Goal: Information Seeking & Learning: Learn about a topic

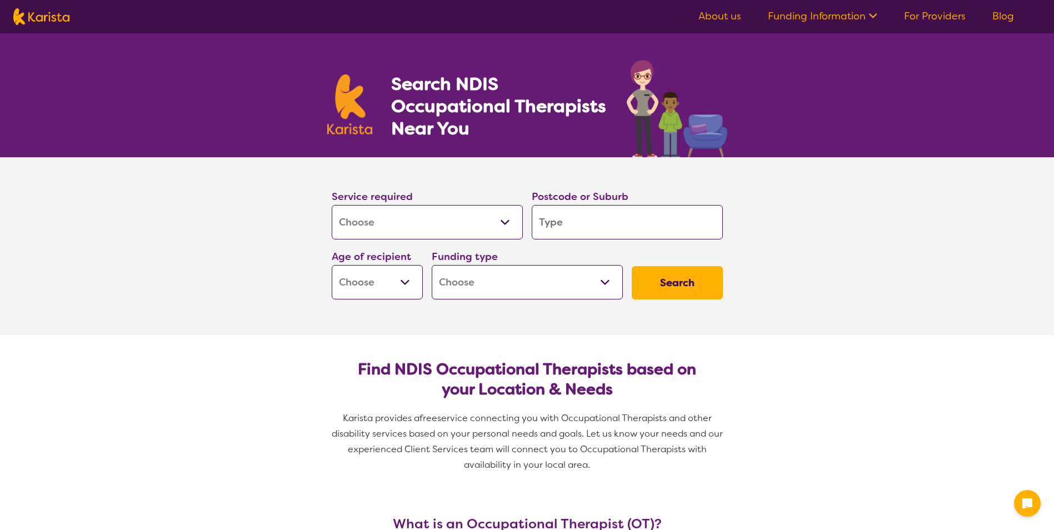
select select "[MEDICAL_DATA]"
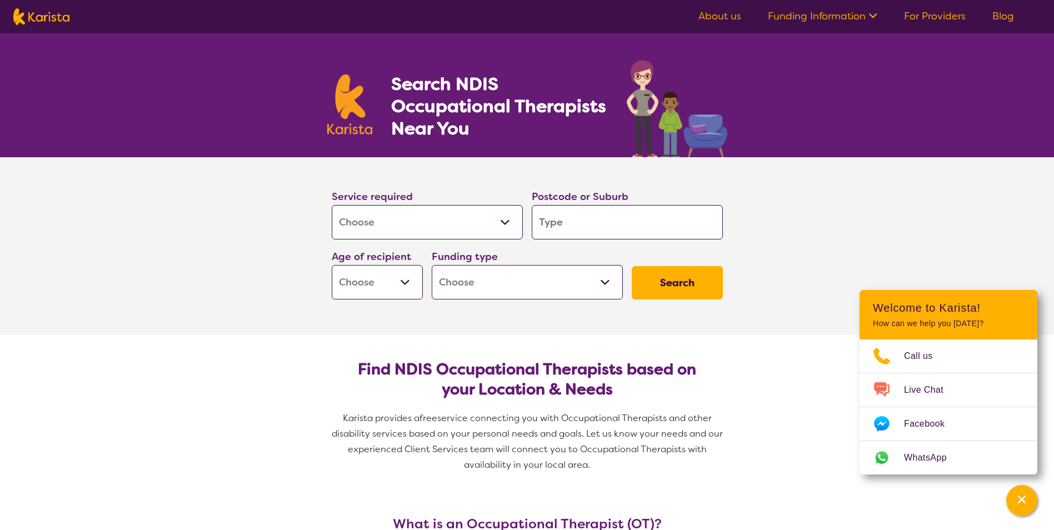
type input "C"
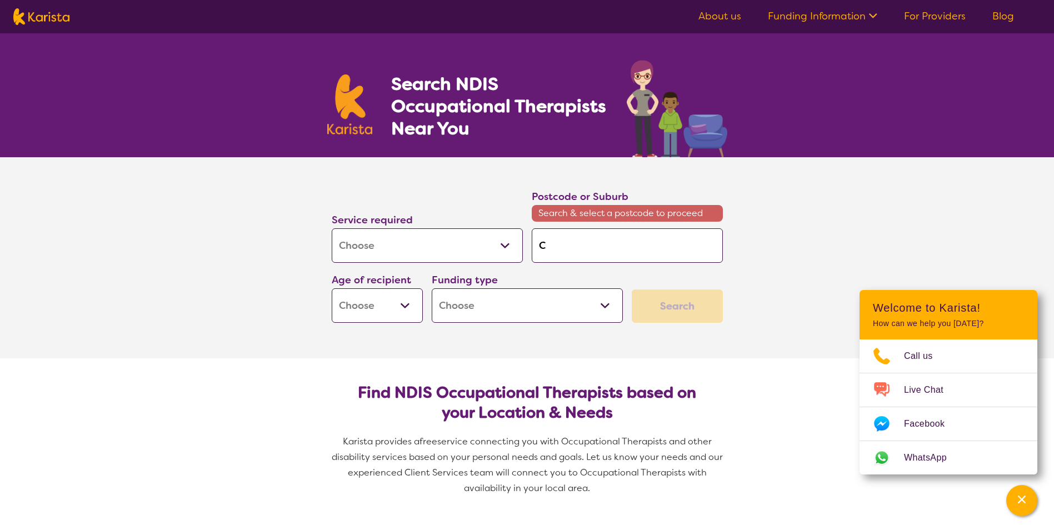
type input "Co"
type input "Coa"
type input "Coal"
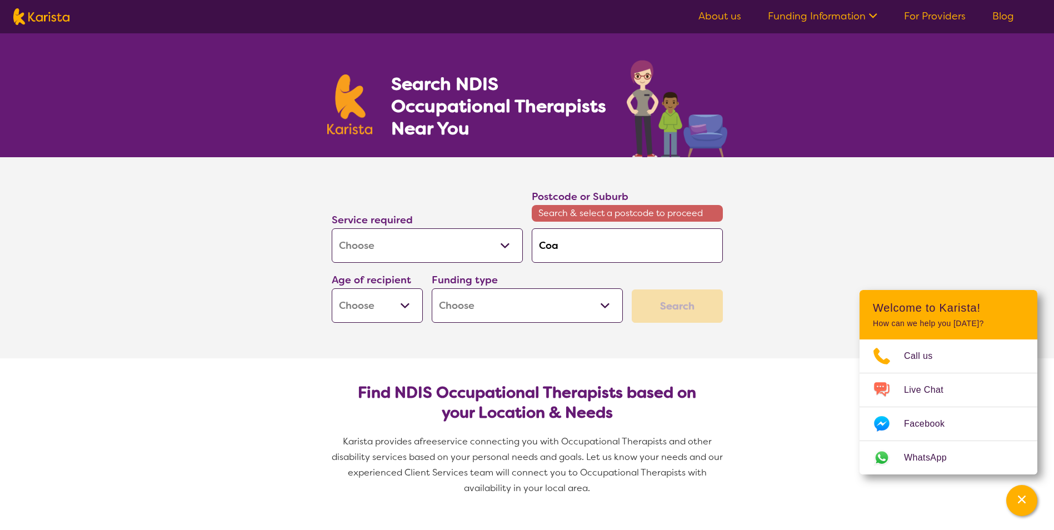
type input "Coal"
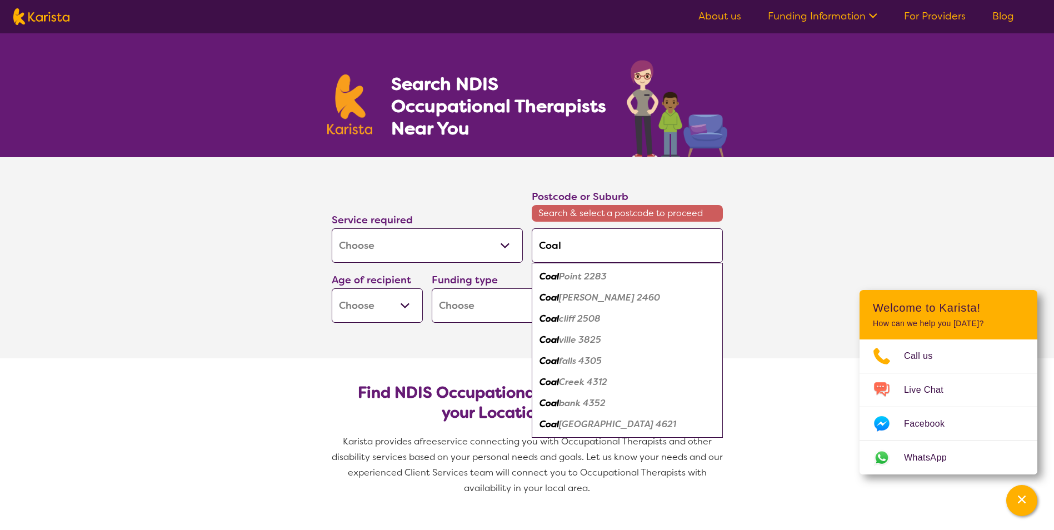
type input "Coal"
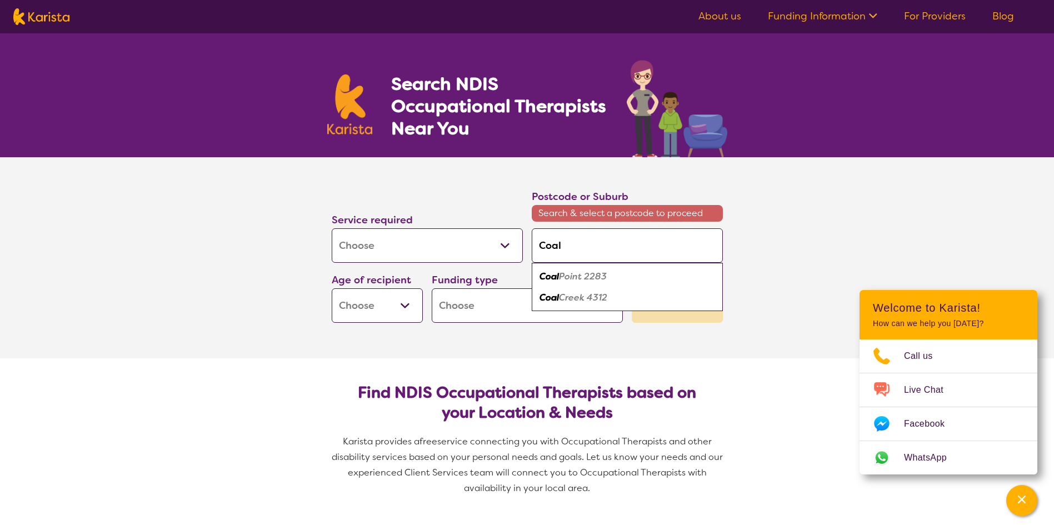
type input "Coal f"
type input "Coal fa"
type input "Coal fal"
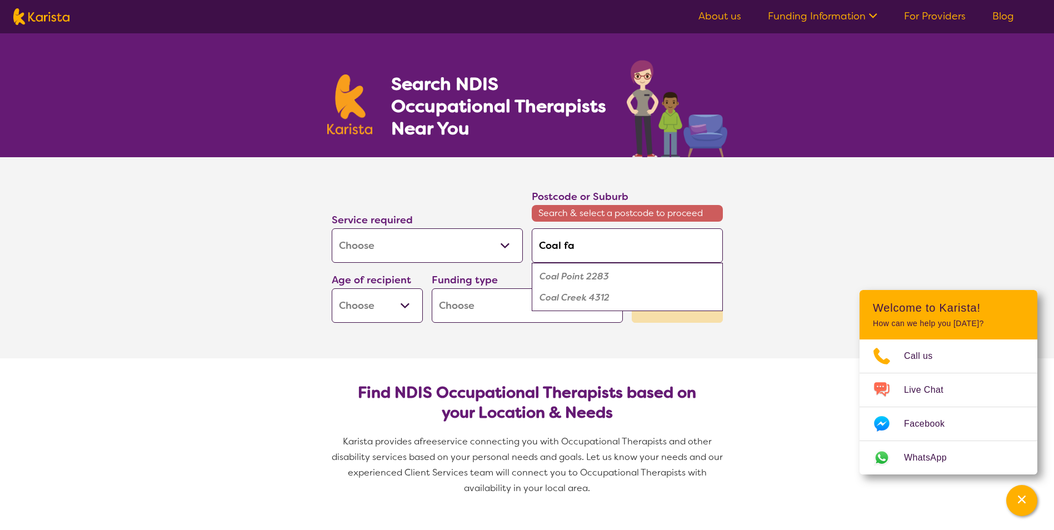
type input "Coal fal"
type input "Coal fall"
type input "Coal falls"
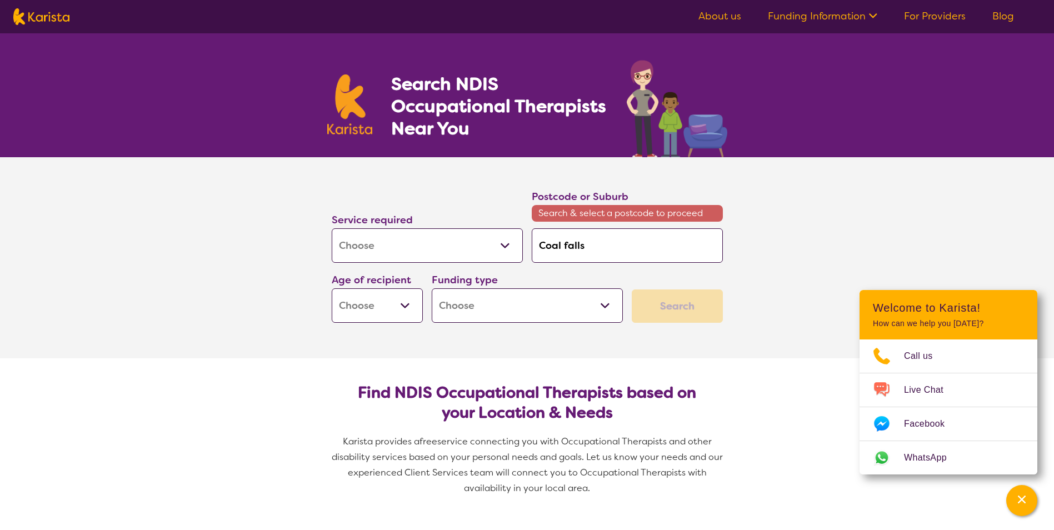
type input "Coal falls"
click at [406, 307] on select "Early Childhood - 0 to 9 Child - 10 to 11 Adolescent - 12 to 17 Adult - 18 to 6…" at bounding box center [377, 305] width 91 height 34
select select "AD"
click at [332, 288] on select "Early Childhood - 0 to 9 Child - 10 to 11 Adolescent - 12 to 17 Adult - 18 to 6…" at bounding box center [377, 305] width 91 height 34
select select "AD"
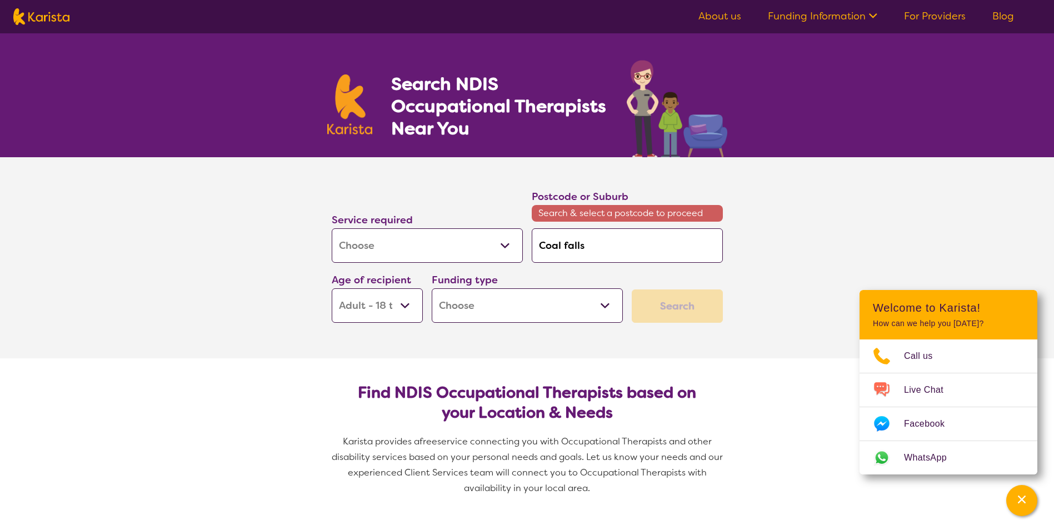
click at [616, 305] on select "Home Care Package (HCP) National Disability Insurance Scheme (NDIS) I don't know" at bounding box center [527, 305] width 191 height 34
select select "NDIS"
click at [432, 288] on select "Home Care Package (HCP) National Disability Insurance Scheme (NDIS) I don't know" at bounding box center [527, 305] width 191 height 34
select select "NDIS"
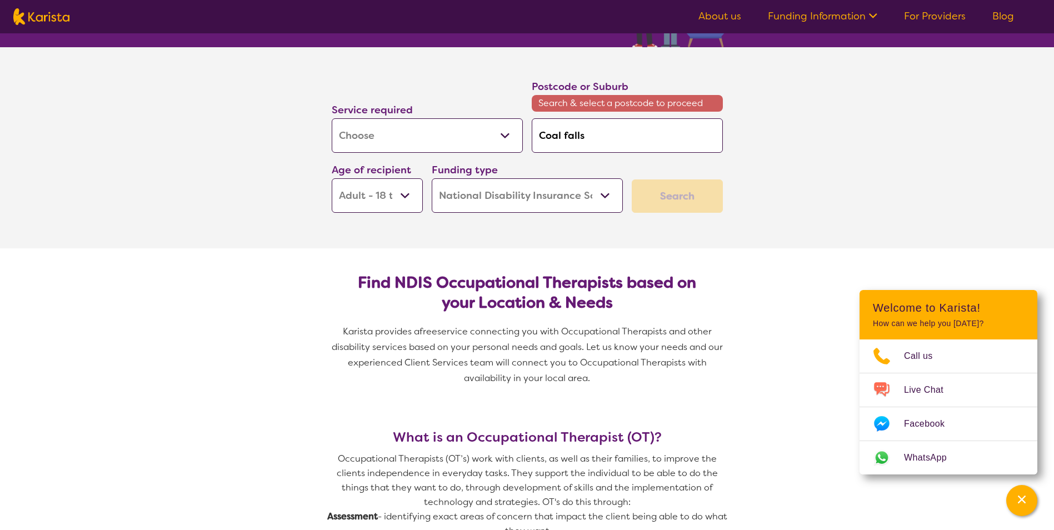
scroll to position [111, 0]
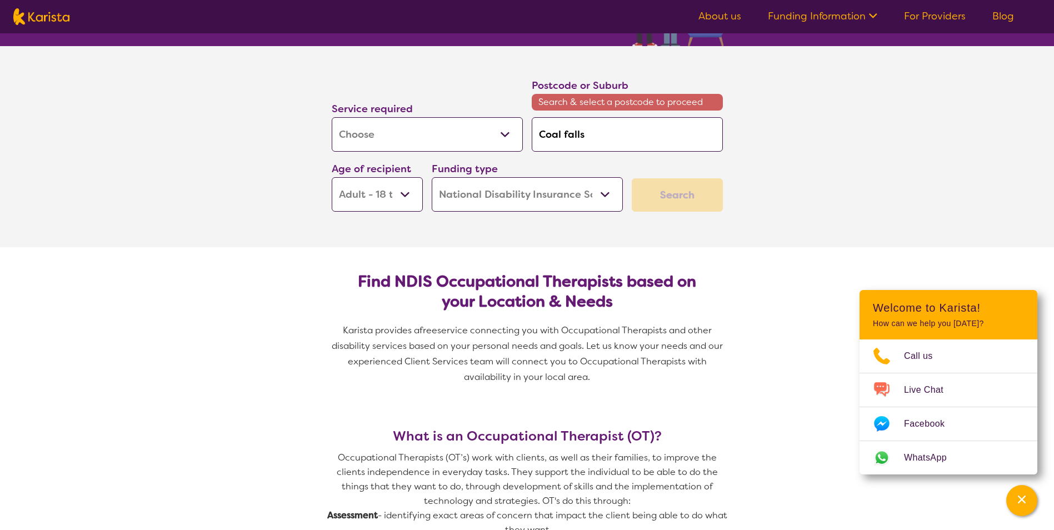
click at [506, 137] on select "Allied Health Assistant Assessment ([MEDICAL_DATA] or [MEDICAL_DATA]) Behaviour…" at bounding box center [427, 134] width 191 height 34
click at [332, 117] on select "Allied Health Assistant Assessment ([MEDICAL_DATA] or [MEDICAL_DATA]) Behaviour…" at bounding box center [427, 134] width 191 height 34
click at [508, 128] on select "Allied Health Assistant Assessment ([MEDICAL_DATA] or [MEDICAL_DATA]) Behaviour…" at bounding box center [427, 134] width 191 height 34
click at [332, 117] on select "Allied Health Assistant Assessment ([MEDICAL_DATA] or [MEDICAL_DATA]) Behaviour…" at bounding box center [427, 134] width 191 height 34
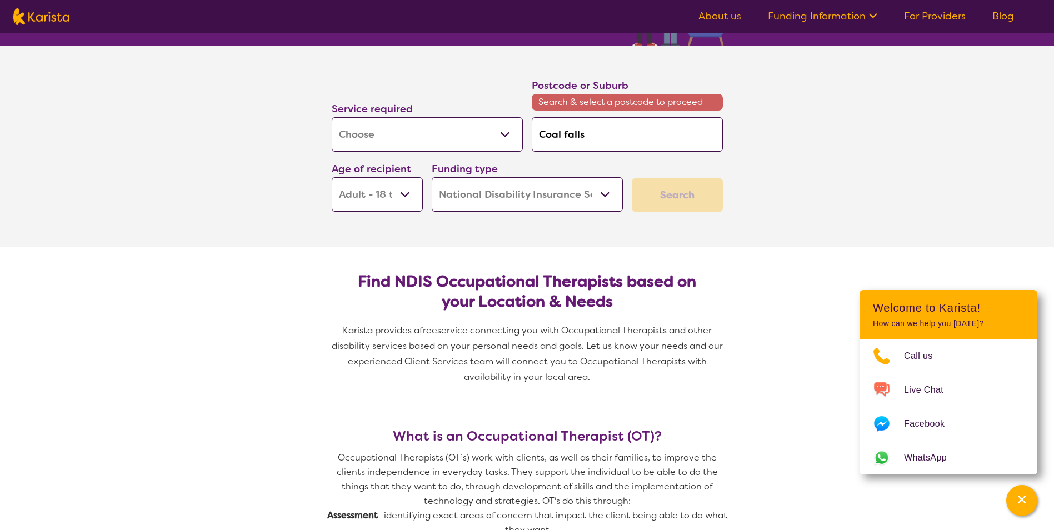
click at [662, 131] on input "Coal falls" at bounding box center [627, 134] width 191 height 34
type input "Coal falls"
type input "Coal falls 4"
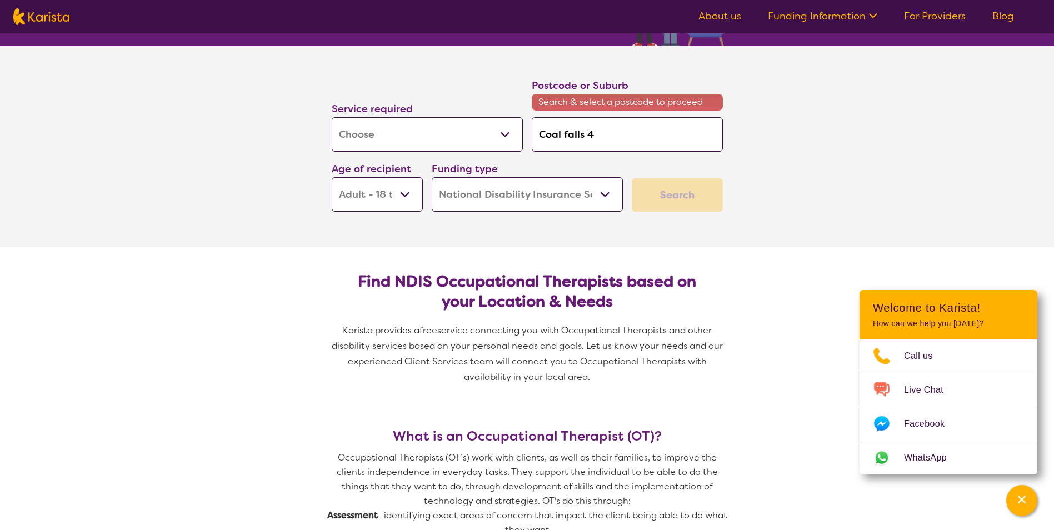
type input "Coal falls 43"
type input "Coal falls 430"
type input "Coal falls 4305"
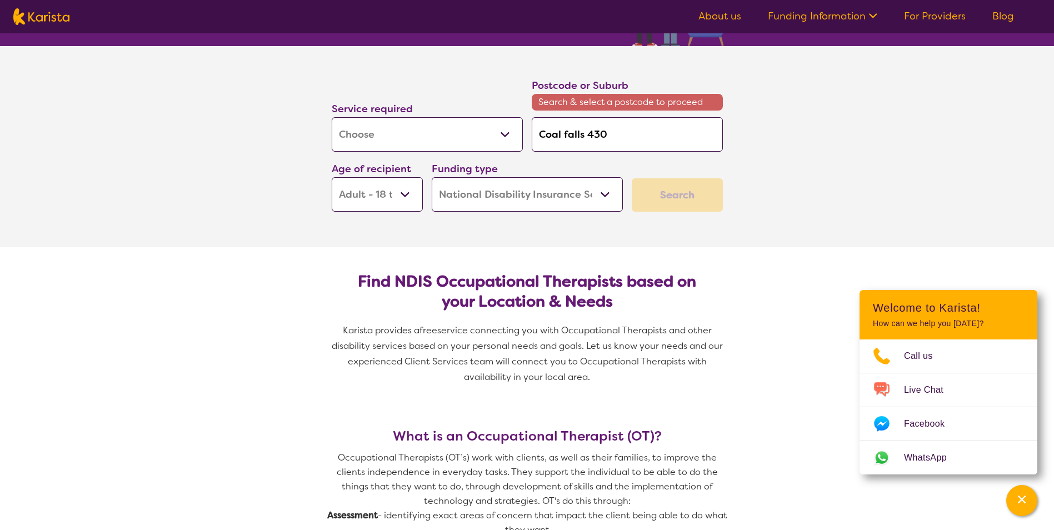
type input "Coal falls 4305"
click at [684, 156] on div "Postcode or Suburb Search & select a postcode to proceed Coal falls 4305" at bounding box center [627, 114] width 200 height 83
click at [687, 203] on div "Search" at bounding box center [677, 194] width 91 height 33
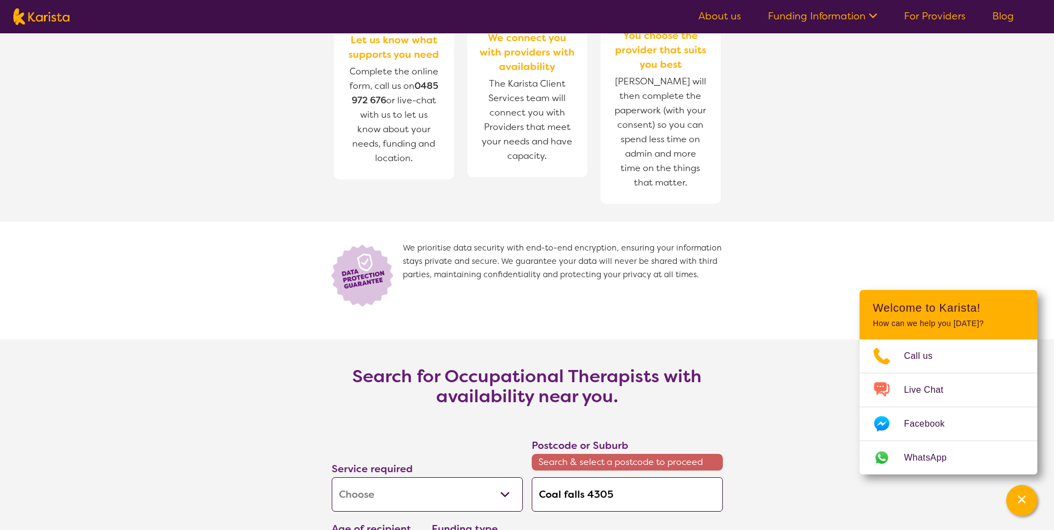
scroll to position [1501, 0]
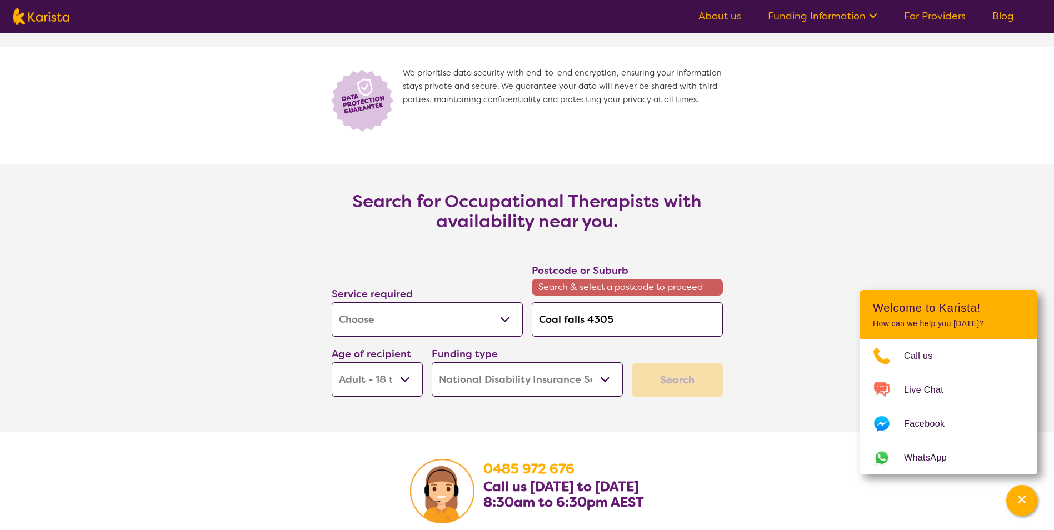
click at [708, 382] on div "Search" at bounding box center [677, 380] width 91 height 33
click at [705, 386] on div "Search" at bounding box center [677, 380] width 91 height 33
drag, startPoint x: 705, startPoint y: 386, endPoint x: 589, endPoint y: 339, distance: 125.4
click at [705, 386] on div "Search" at bounding box center [677, 380] width 91 height 33
drag, startPoint x: 587, startPoint y: 320, endPoint x: 503, endPoint y: 313, distance: 84.2
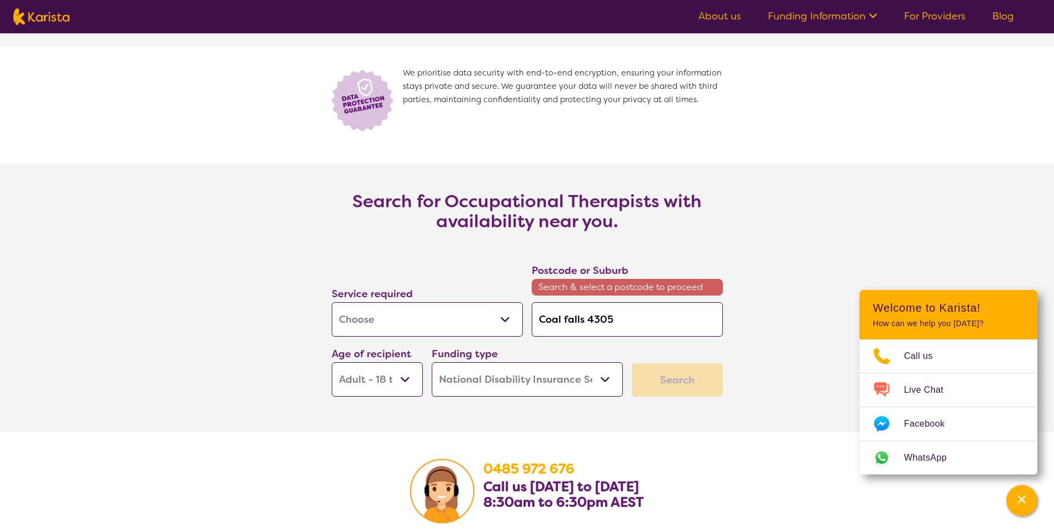
click at [503, 313] on div "Service required Allied Health Assistant Assessment ([MEDICAL_DATA] or [MEDICAL…" at bounding box center [527, 329] width 400 height 143
type input "4305"
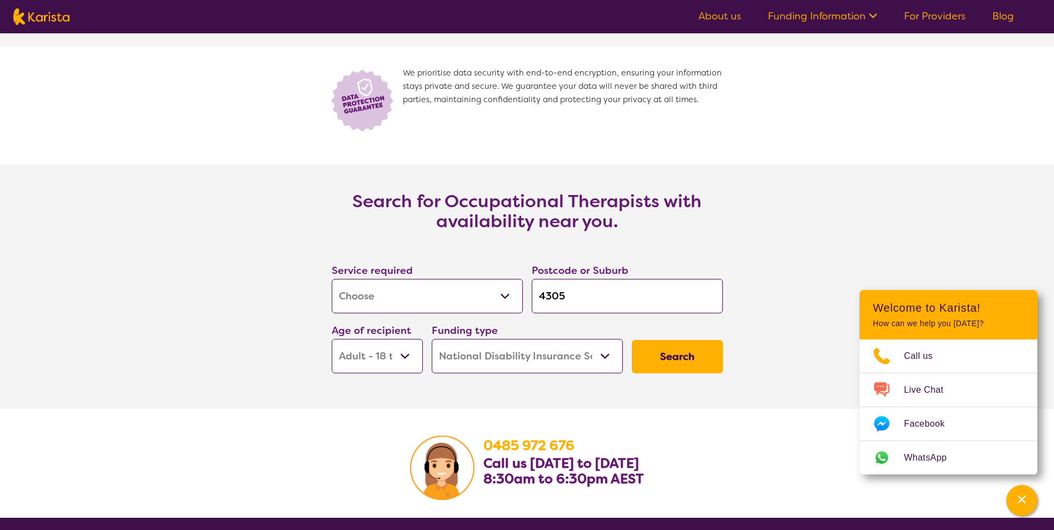
click button "Search" at bounding box center [677, 356] width 91 height 33
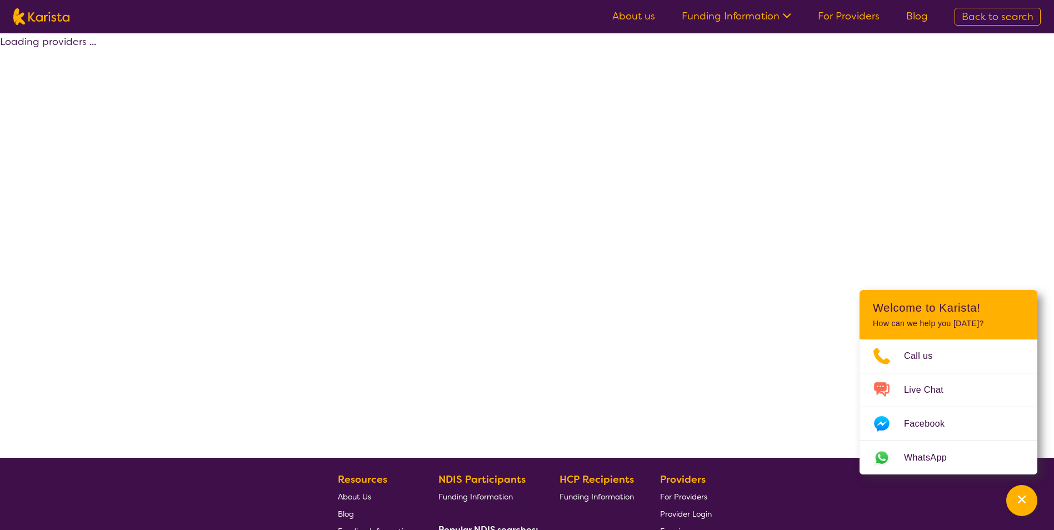
select select "by_score"
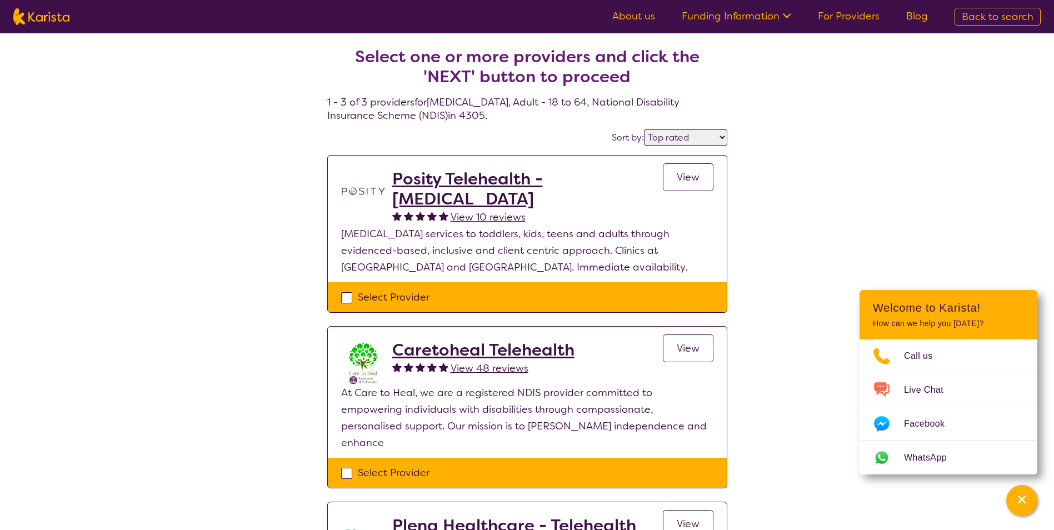
click at [684, 182] on span "View" at bounding box center [688, 177] width 23 height 13
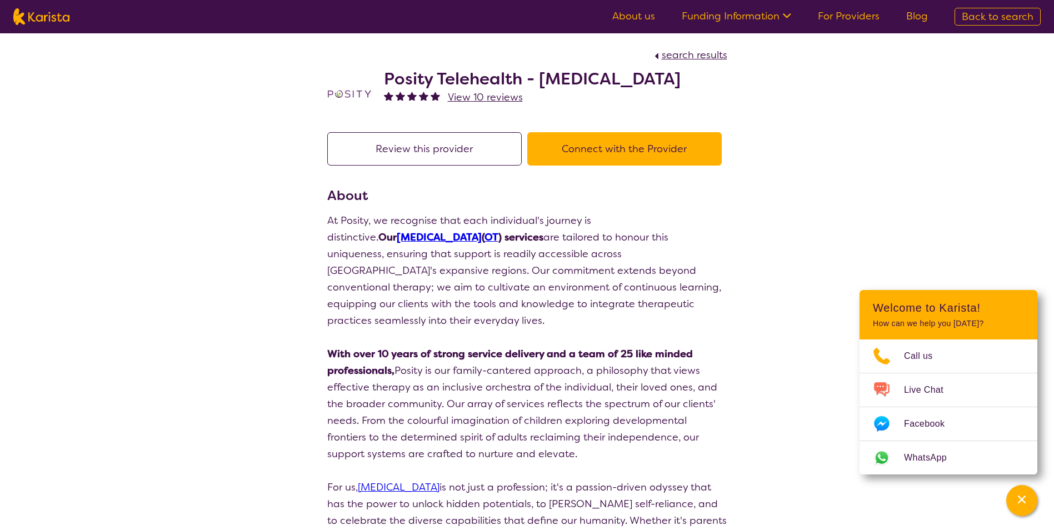
select select "by_score"
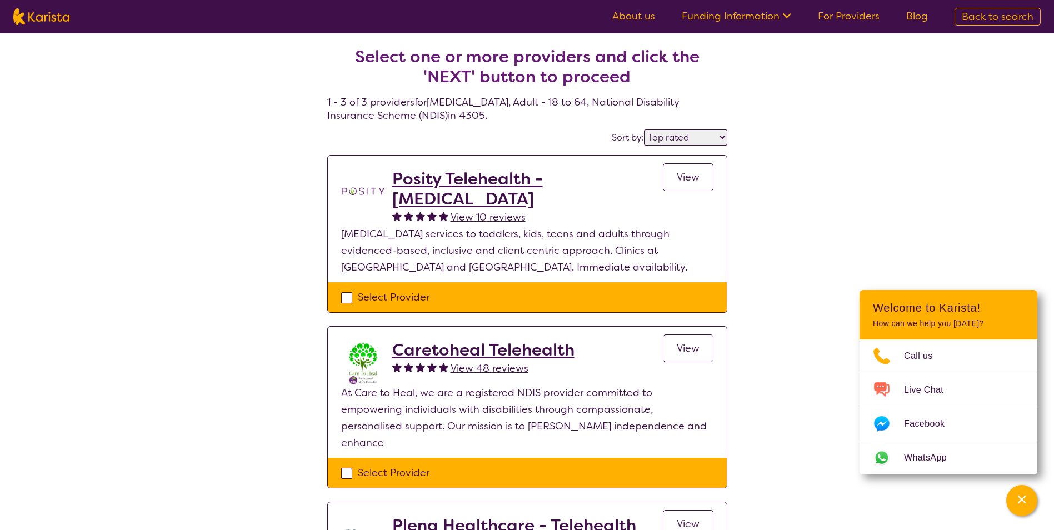
click at [459, 349] on h2 "Caretoheal Telehealth" at bounding box center [483, 350] width 182 height 20
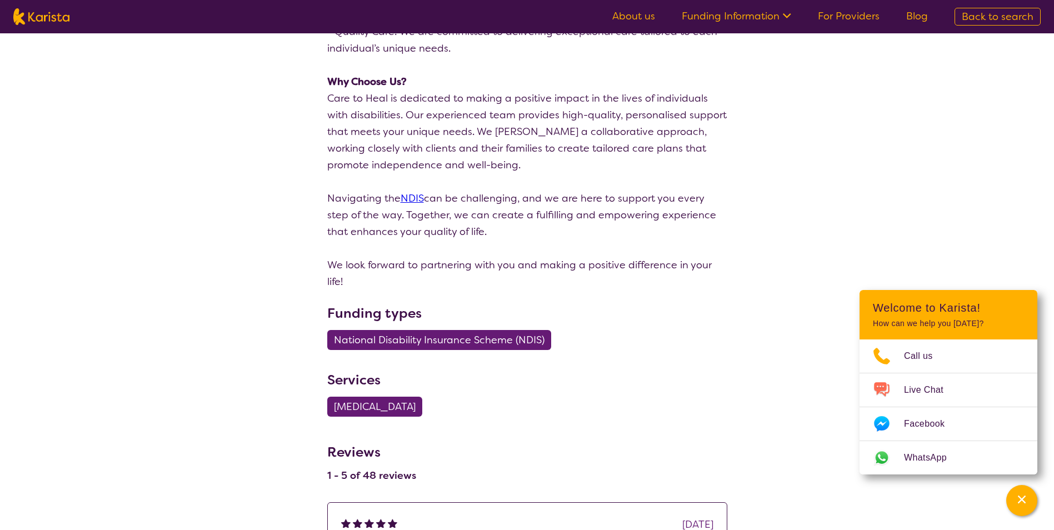
scroll to position [1779, 0]
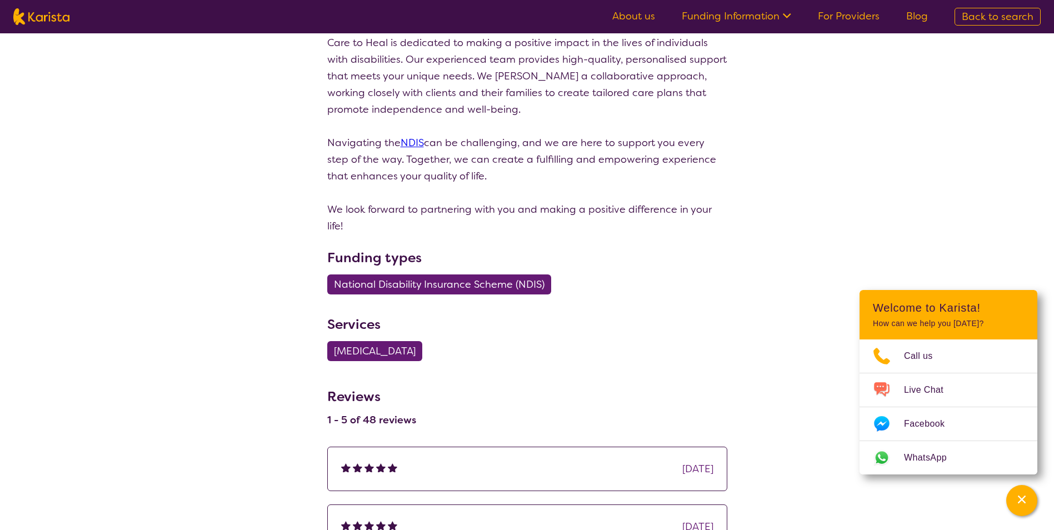
click at [365, 348] on span "[MEDICAL_DATA]" at bounding box center [375, 351] width 82 height 20
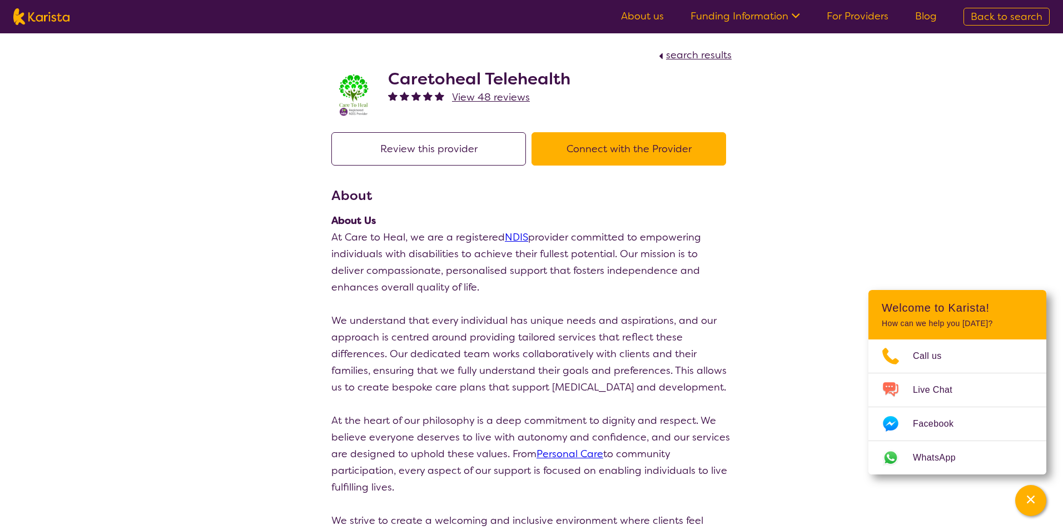
select select "[MEDICAL_DATA]"
select select "AD"
select select "NDIS"
select select "[MEDICAL_DATA]"
select select "AD"
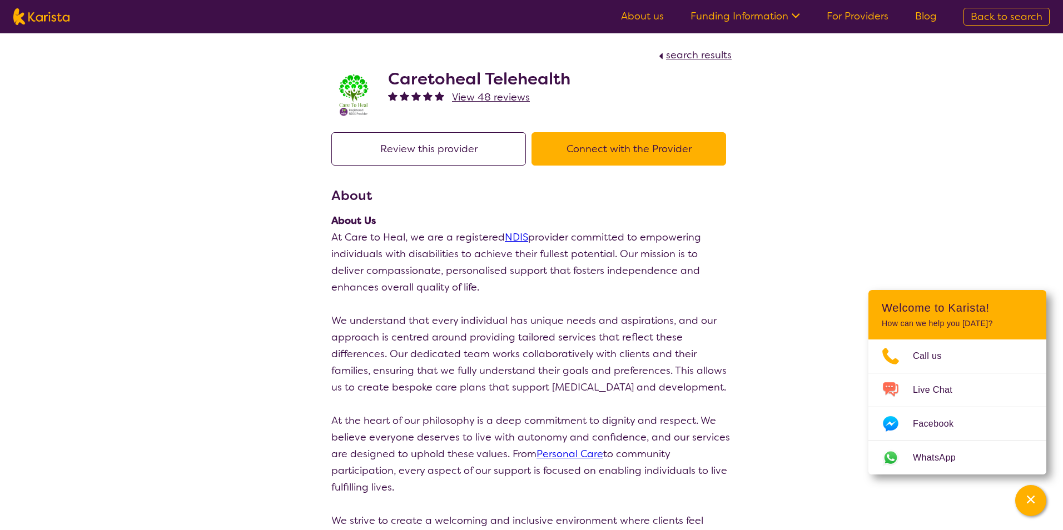
select select "NDIS"
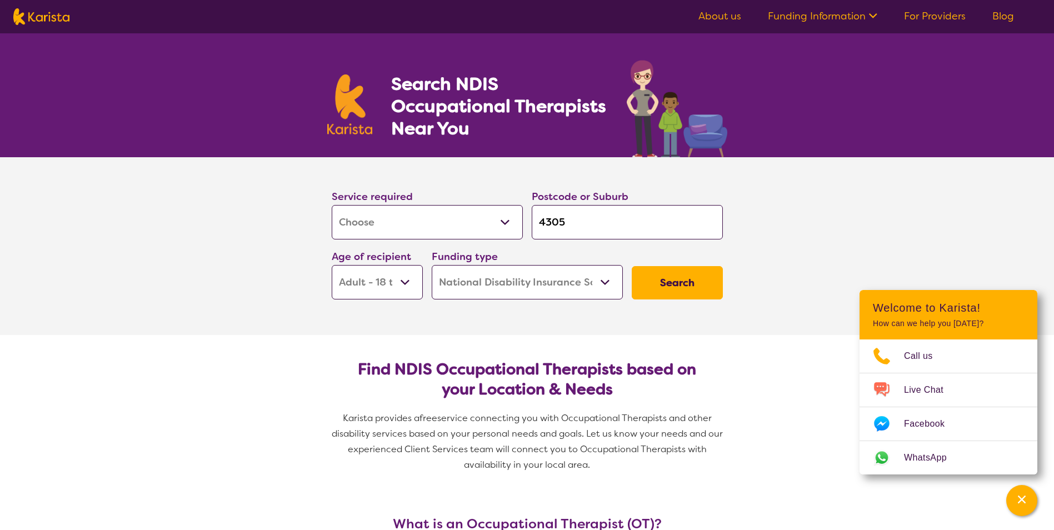
click at [693, 290] on button "Search" at bounding box center [677, 282] width 91 height 33
select select "by_score"
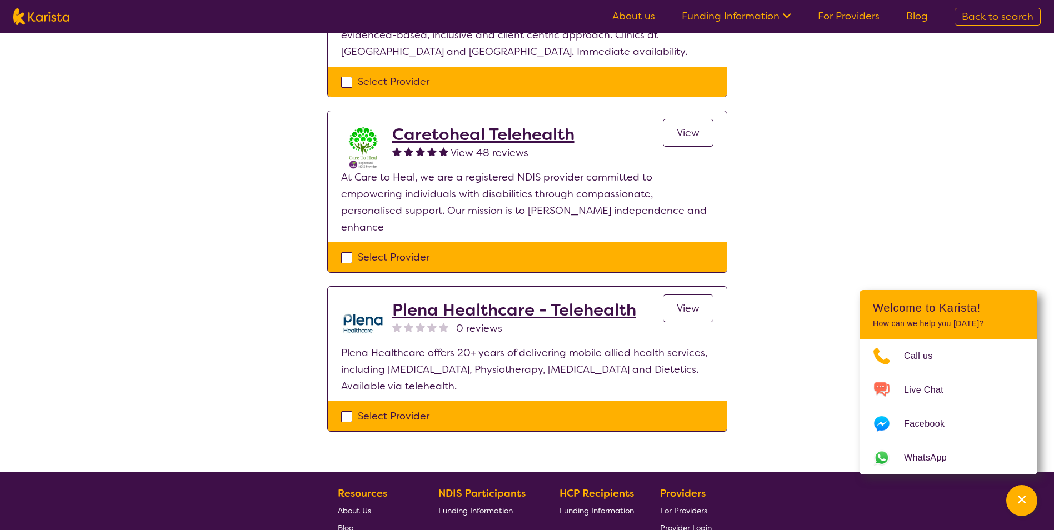
scroll to position [222, 0]
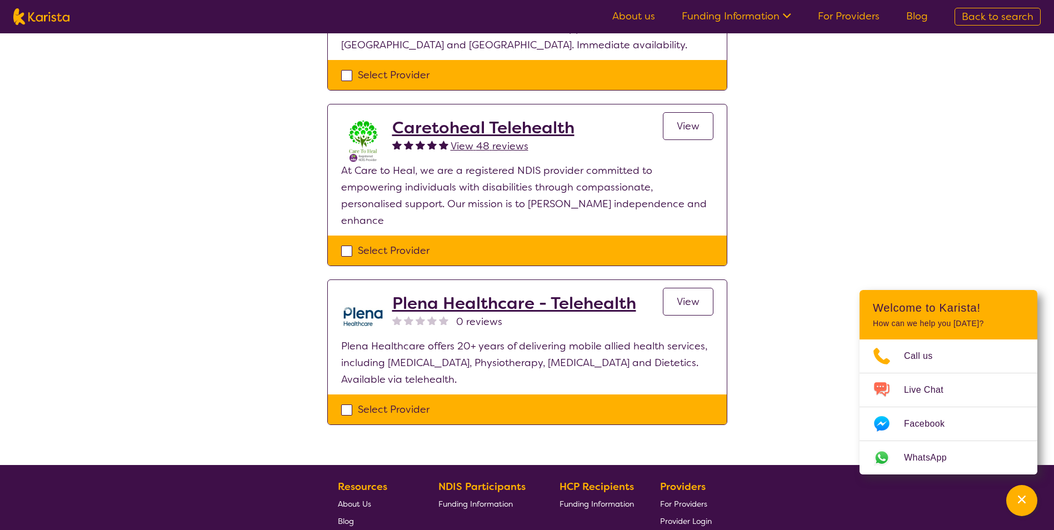
click at [694, 295] on span "View" at bounding box center [688, 301] width 23 height 13
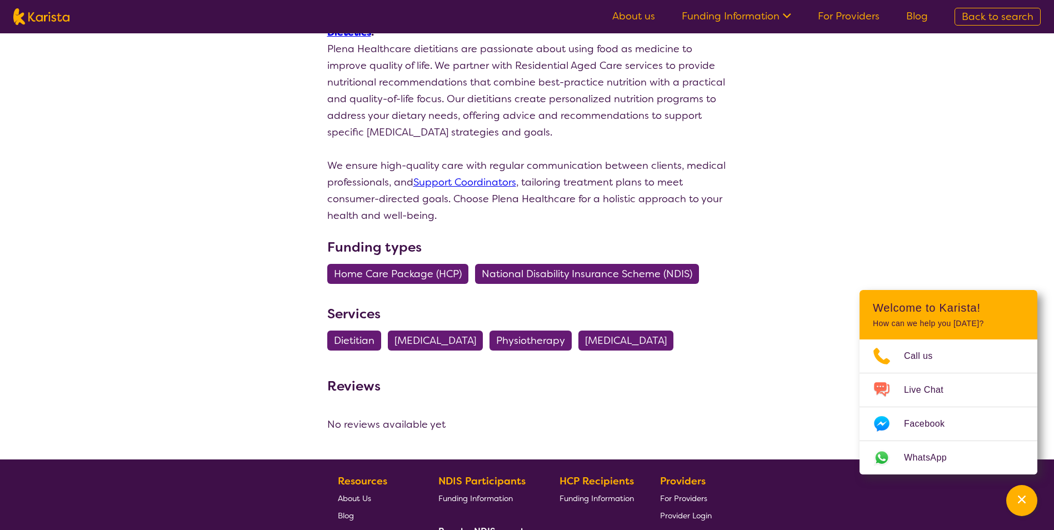
scroll to position [1056, 0]
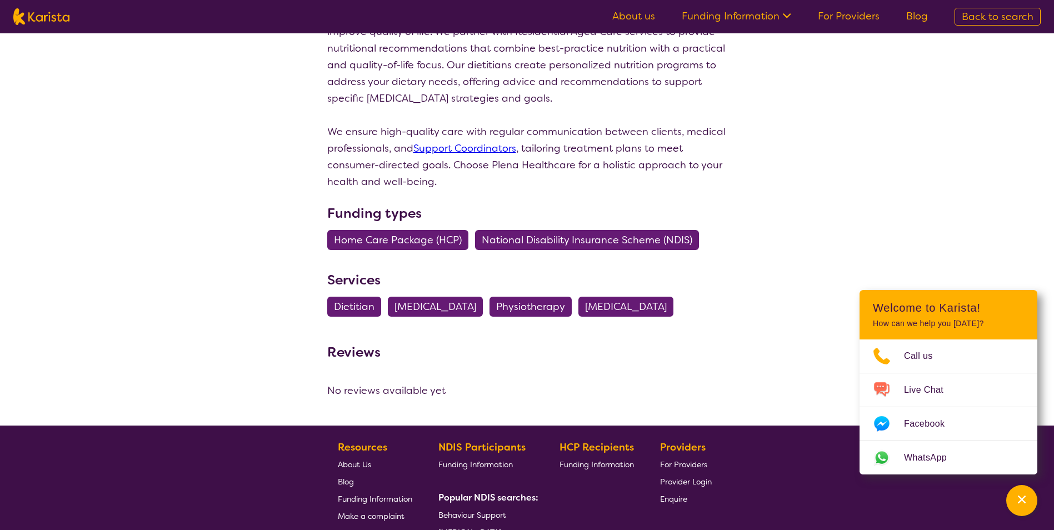
click at [581, 230] on span "National Disability Insurance Scheme (NDIS)" at bounding box center [587, 240] width 211 height 20
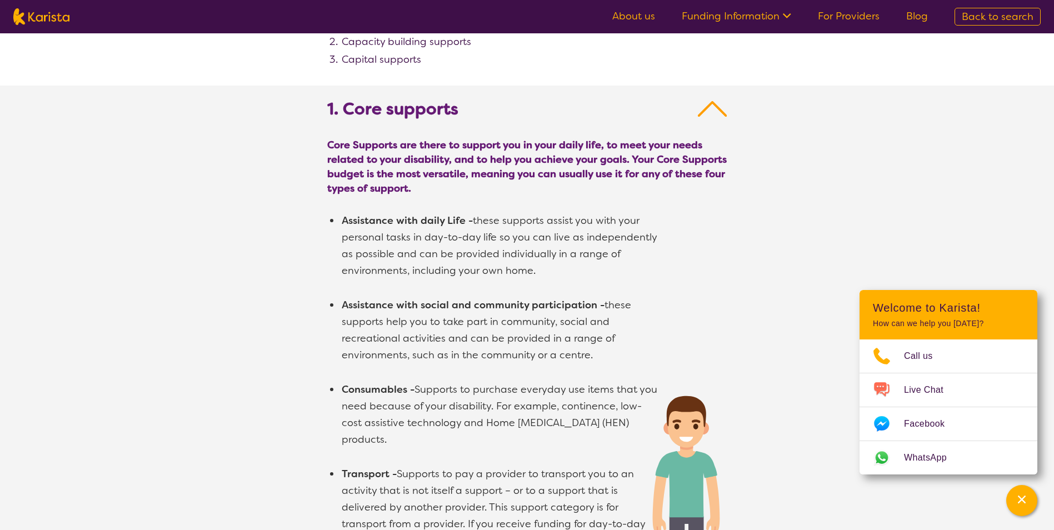
scroll to position [667, 0]
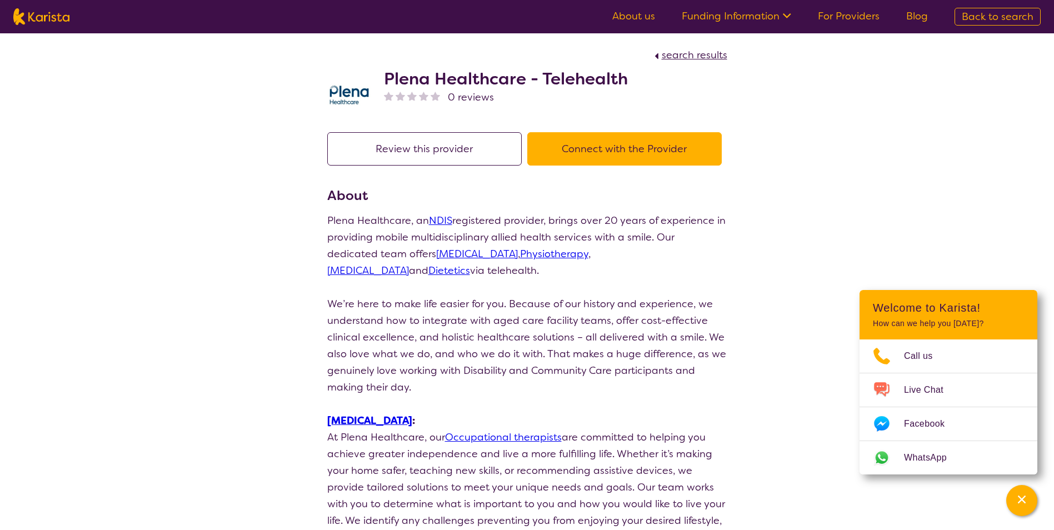
select select "by_score"
